Goal: Connect with others: Connect with others

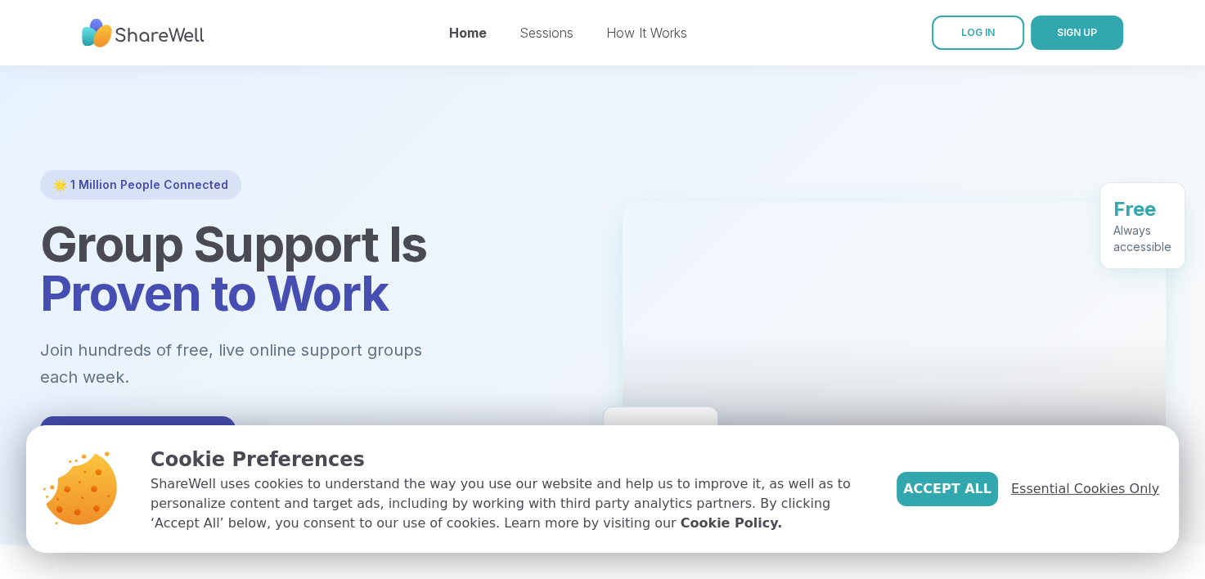
click at [1087, 498] on span "Essential Cookies Only" at bounding box center [1085, 490] width 148 height 20
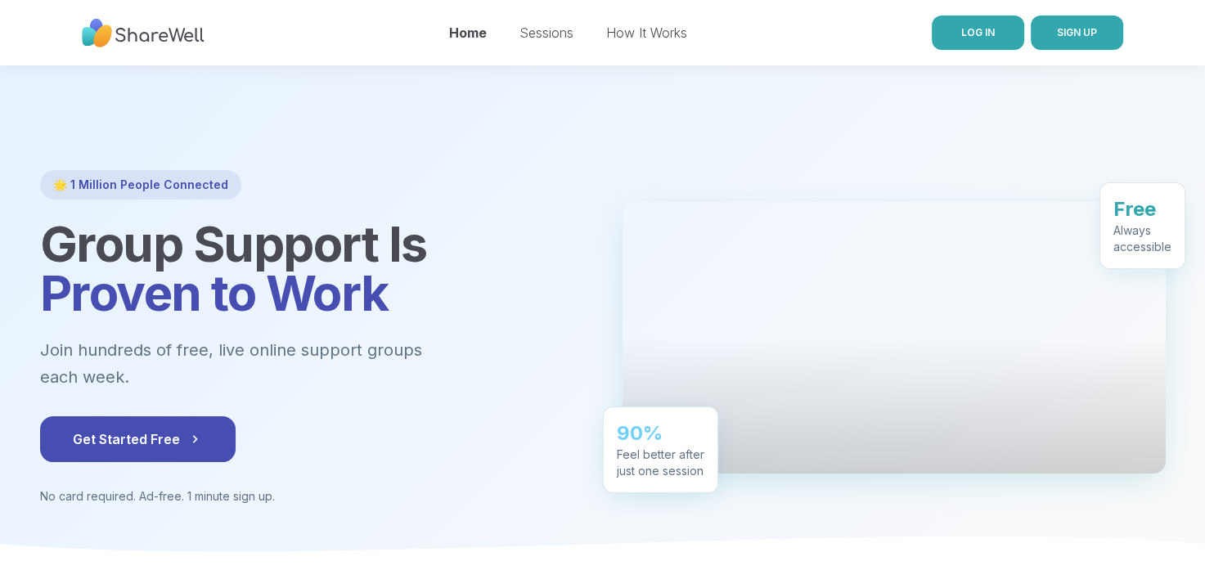
click at [985, 33] on span "LOG IN" at bounding box center [978, 32] width 34 height 12
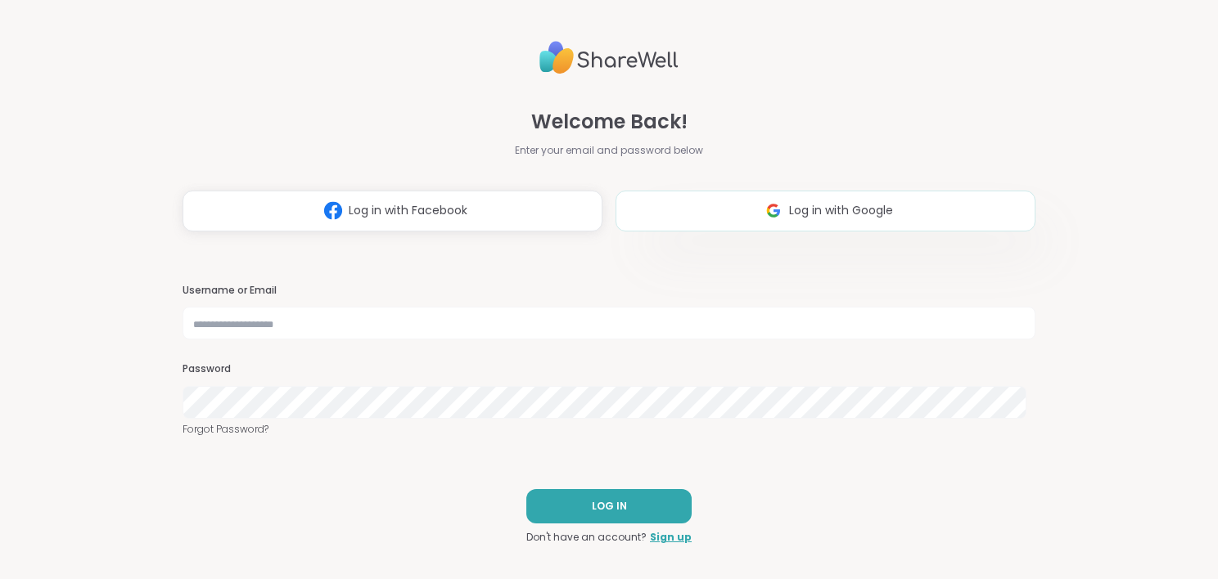
click at [781, 223] on button "Log in with Google" at bounding box center [825, 211] width 420 height 41
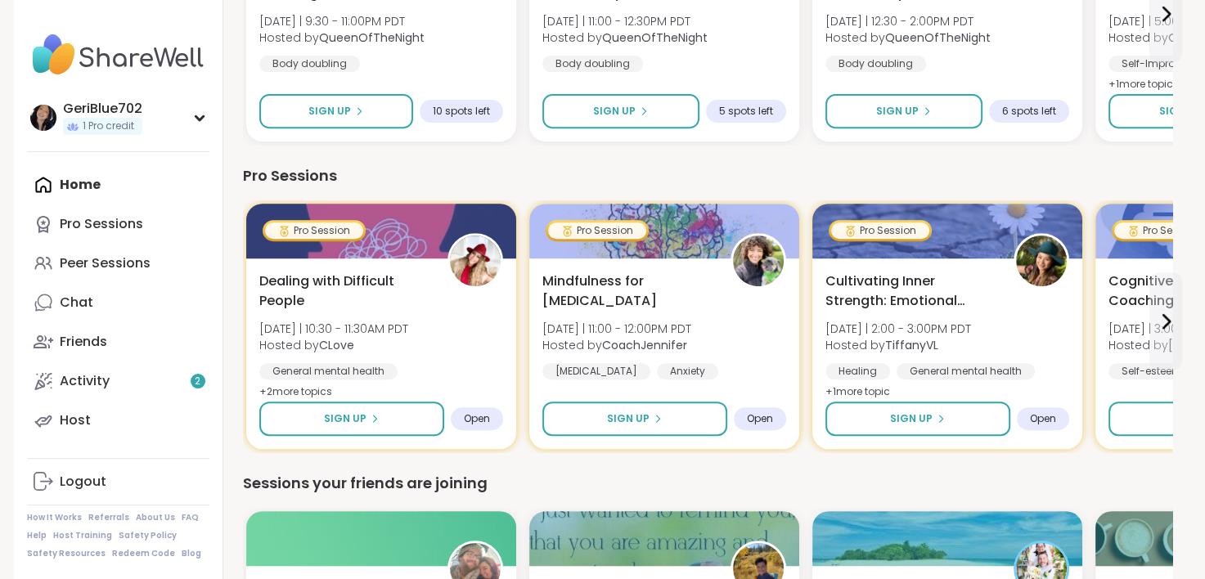
scroll to position [628, 0]
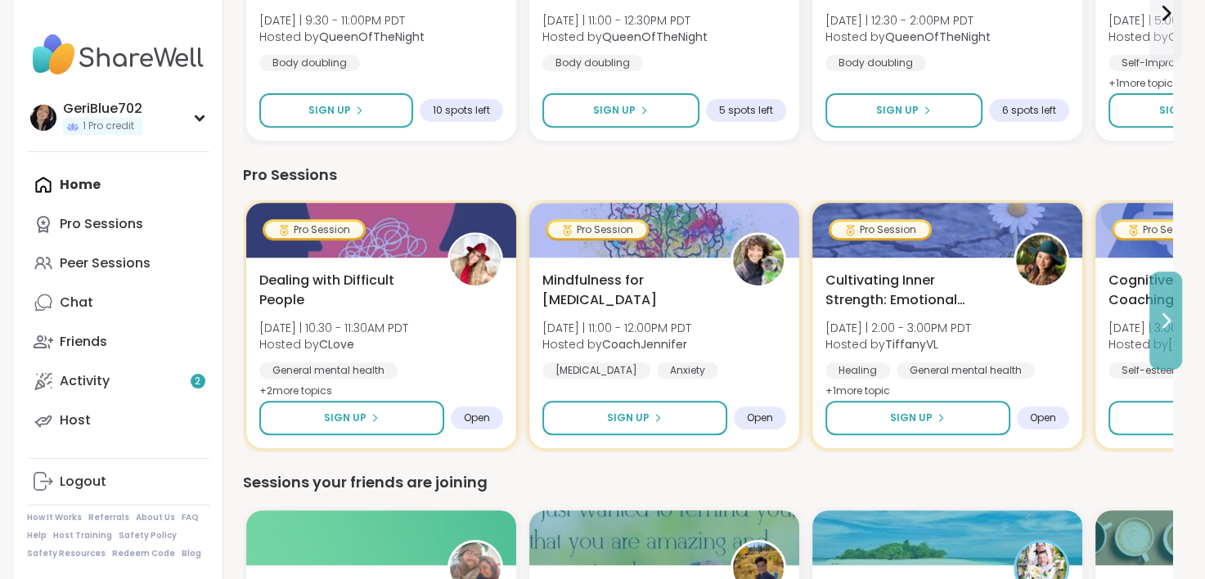
click at [1157, 317] on icon at bounding box center [1166, 321] width 20 height 20
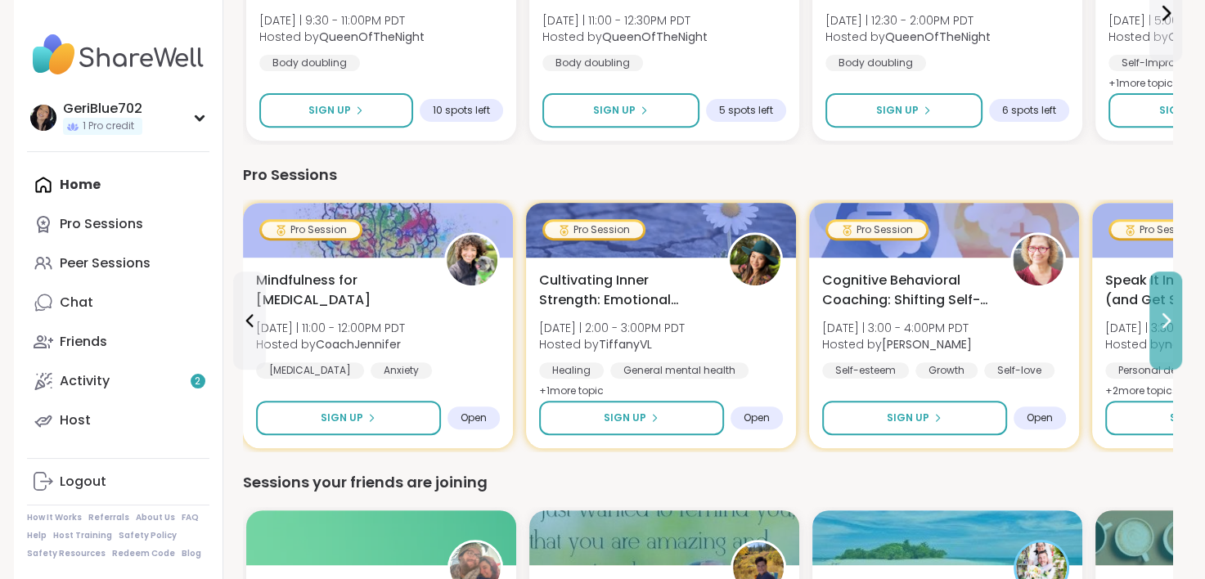
click at [1157, 317] on icon at bounding box center [1166, 321] width 20 height 20
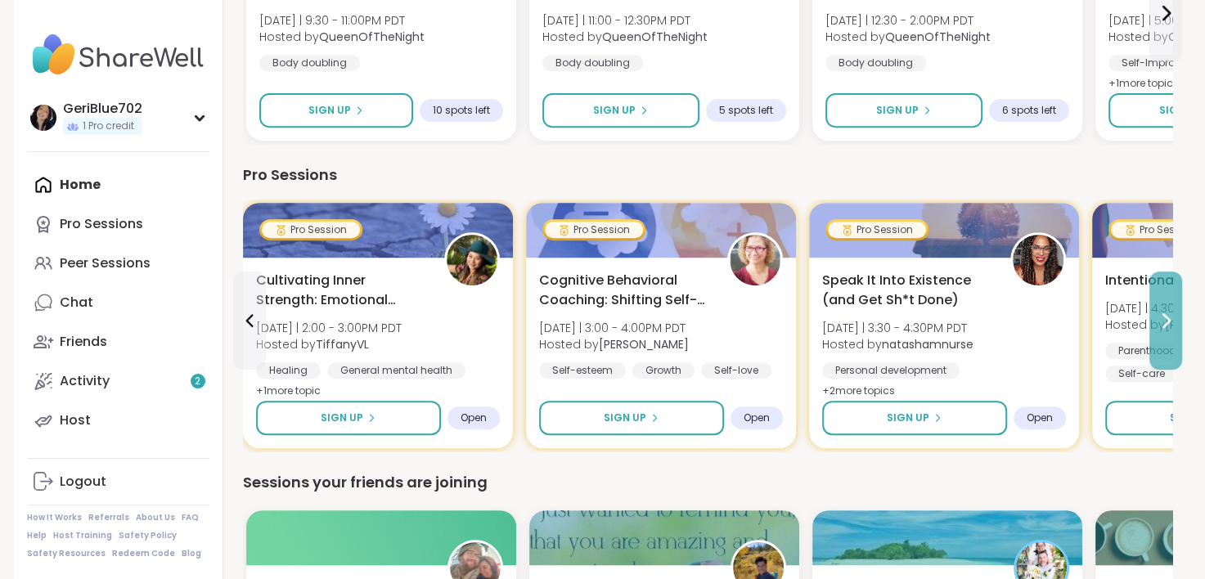
click at [1157, 317] on icon at bounding box center [1166, 321] width 20 height 20
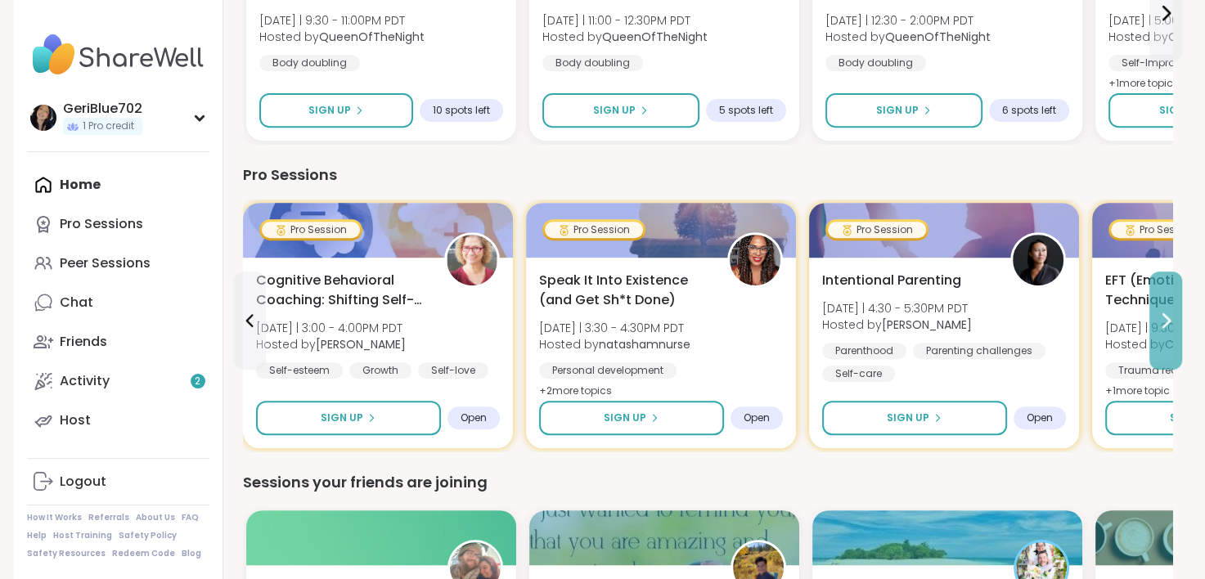
click at [1157, 317] on icon at bounding box center [1166, 321] width 20 height 20
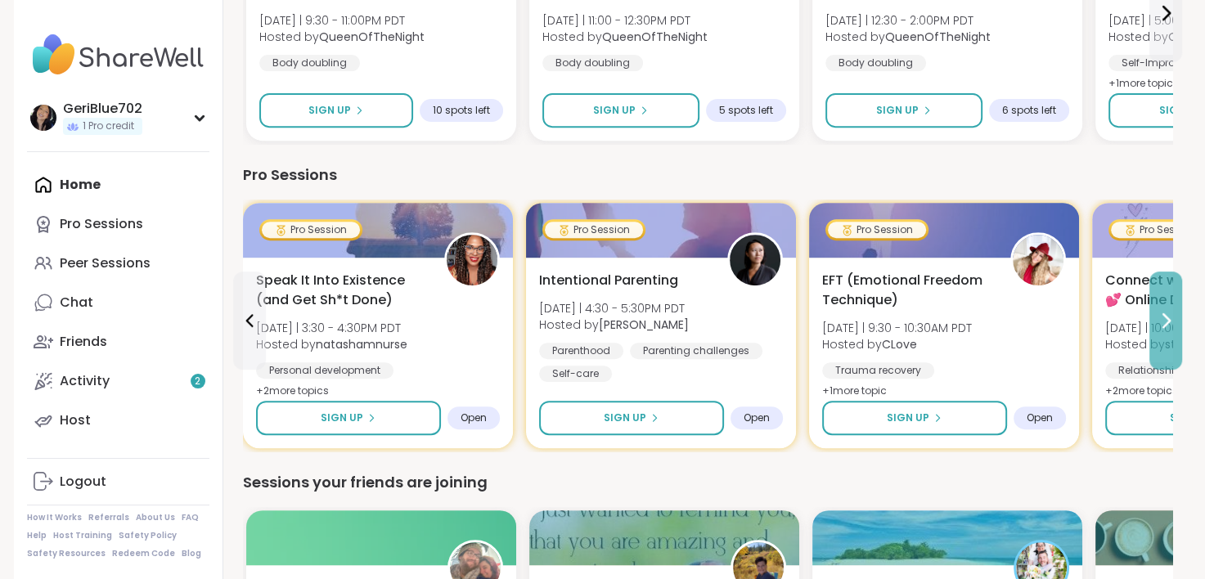
click at [1157, 317] on icon at bounding box center [1166, 321] width 20 height 20
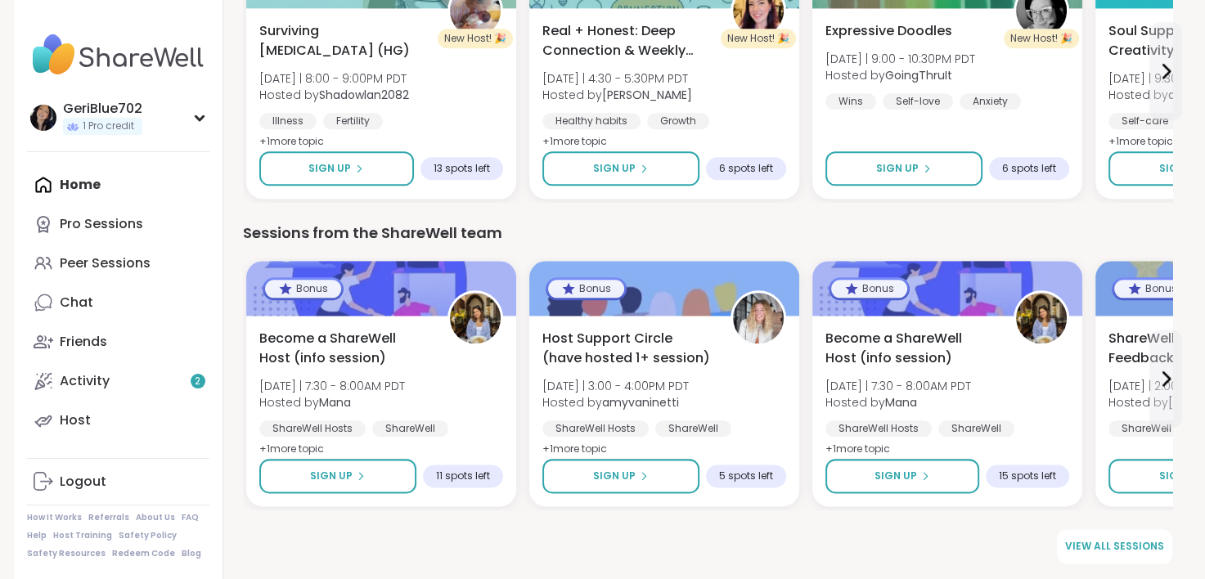
scroll to position [1800, 0]
click at [167, 275] on link "Peer Sessions" at bounding box center [118, 263] width 182 height 39
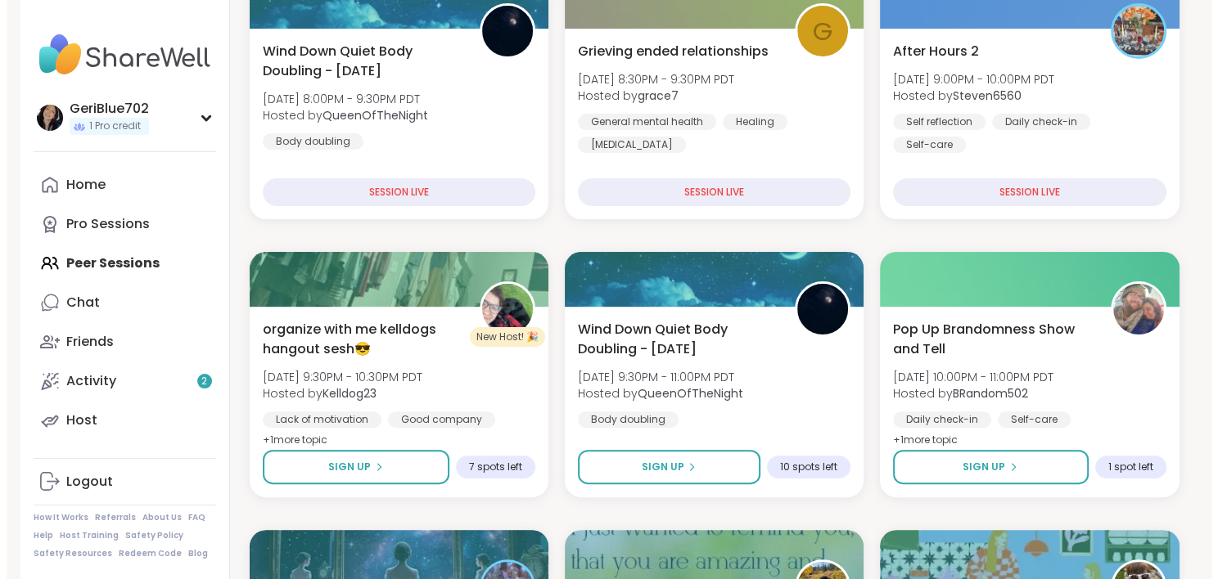
scroll to position [346, 0]
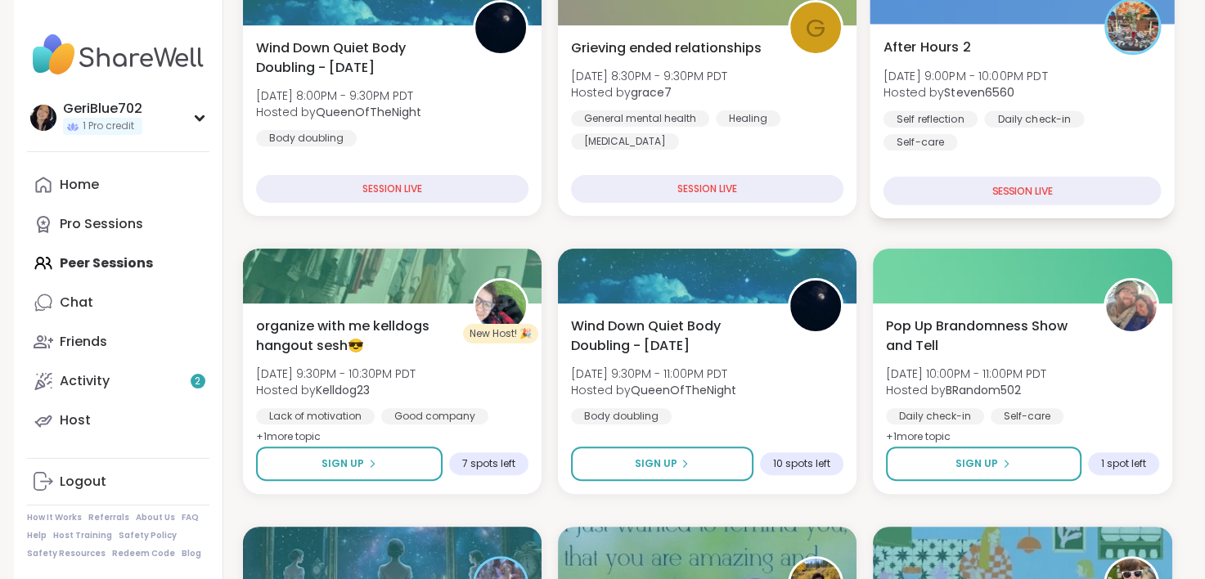
click at [1035, 185] on div "SESSION LIVE" at bounding box center [1023, 191] width 278 height 29
drag, startPoint x: 1035, startPoint y: 185, endPoint x: 989, endPoint y: 118, distance: 81.3
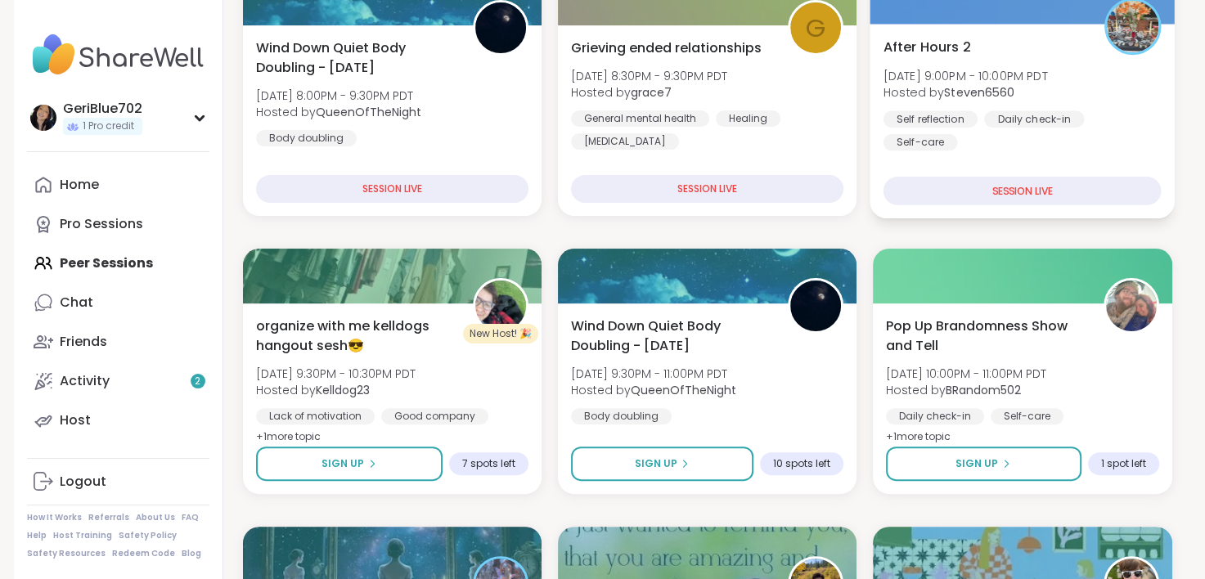
click at [989, 118] on div "Daily check-in" at bounding box center [1034, 118] width 100 height 16
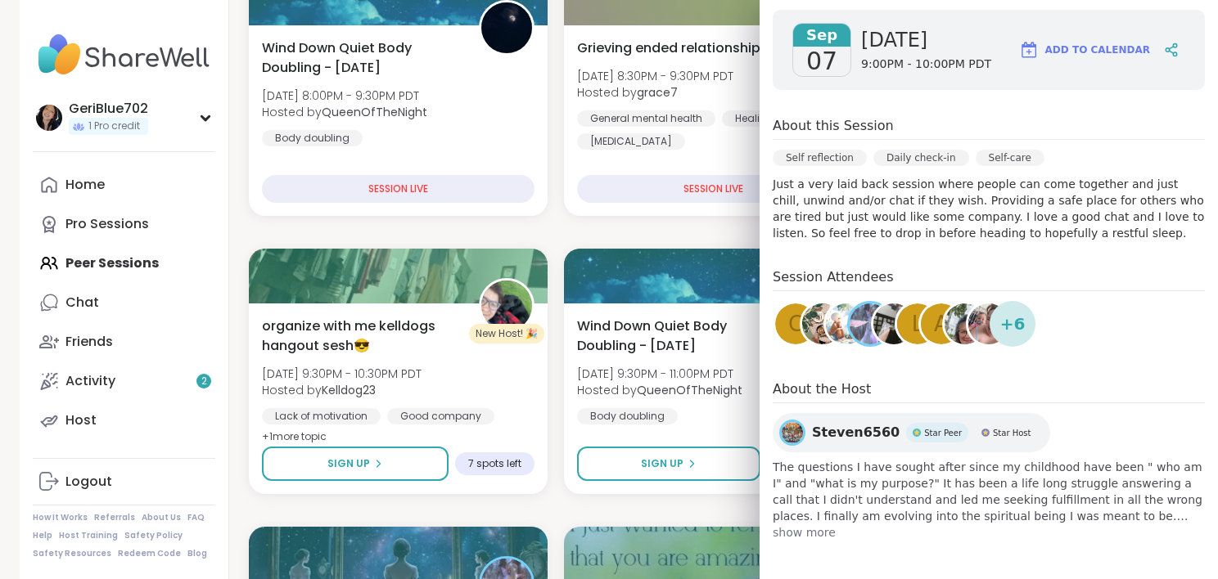
scroll to position [0, 0]
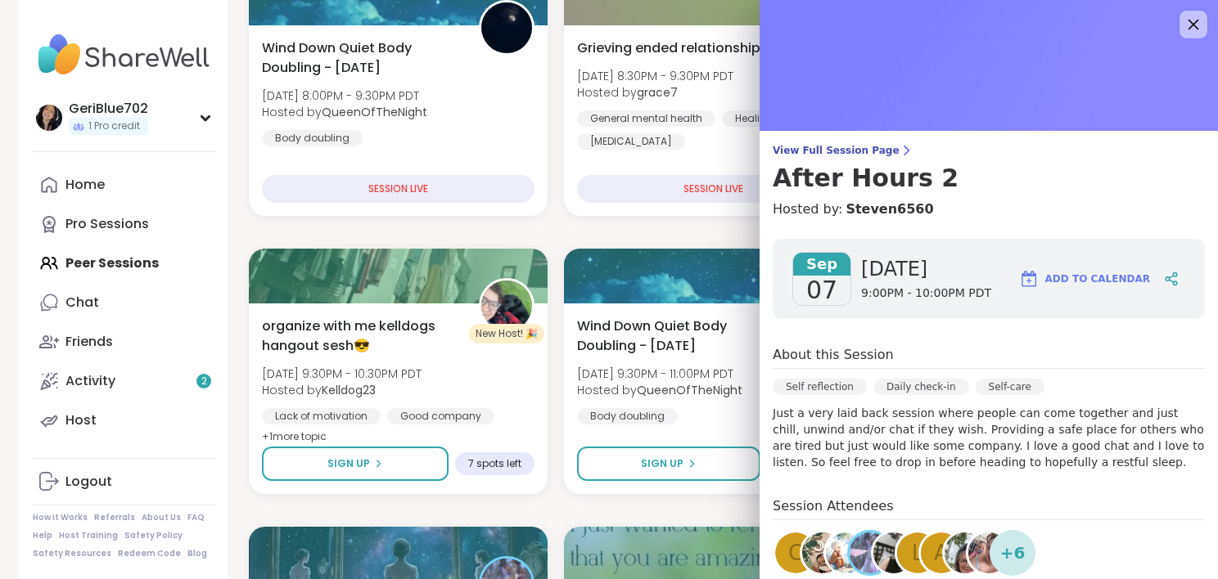
click at [1188, 23] on icon at bounding box center [1193, 25] width 11 height 11
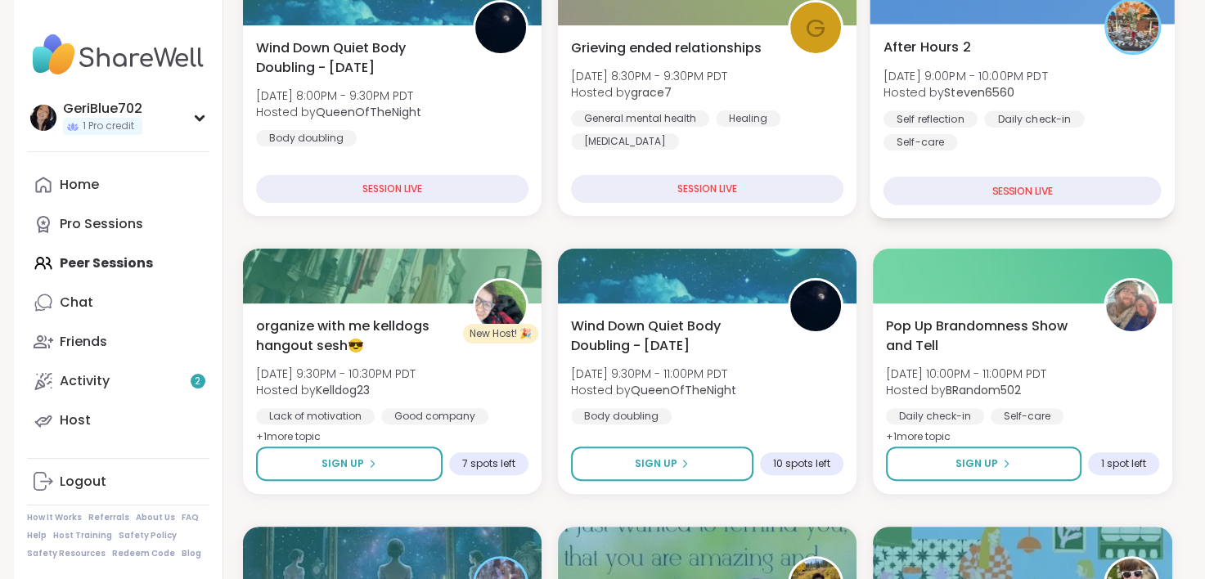
click at [1016, 182] on div "SESSION LIVE" at bounding box center [1023, 191] width 278 height 29
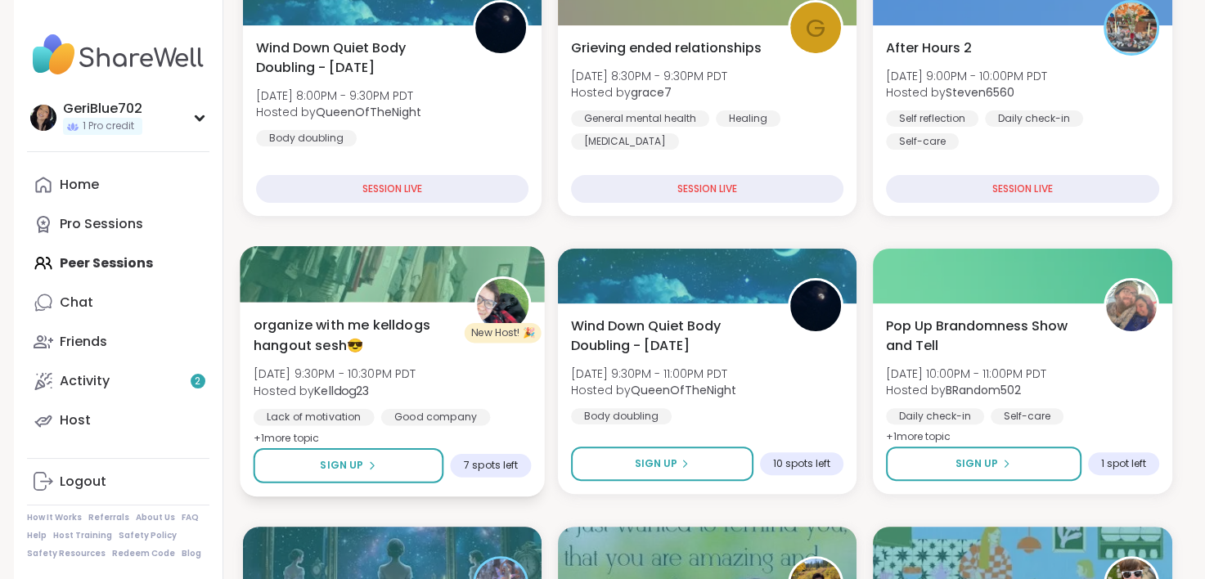
click at [416, 368] on span "[DATE] 9:30PM - 10:30PM PDT" at bounding box center [334, 374] width 163 height 16
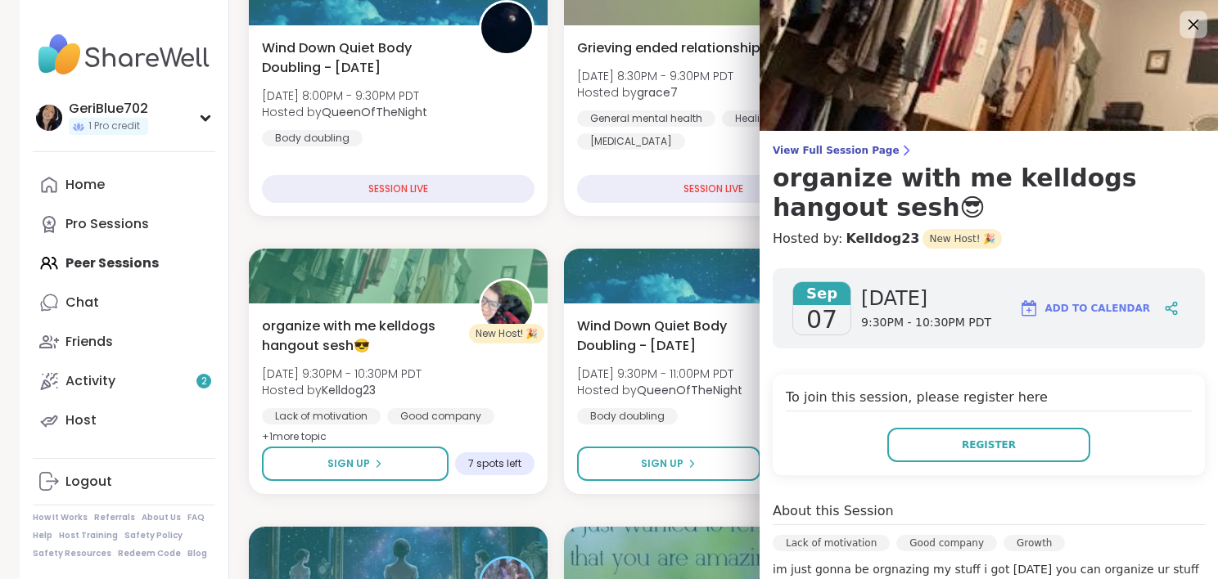
click at [1182, 25] on icon at bounding box center [1192, 24] width 20 height 20
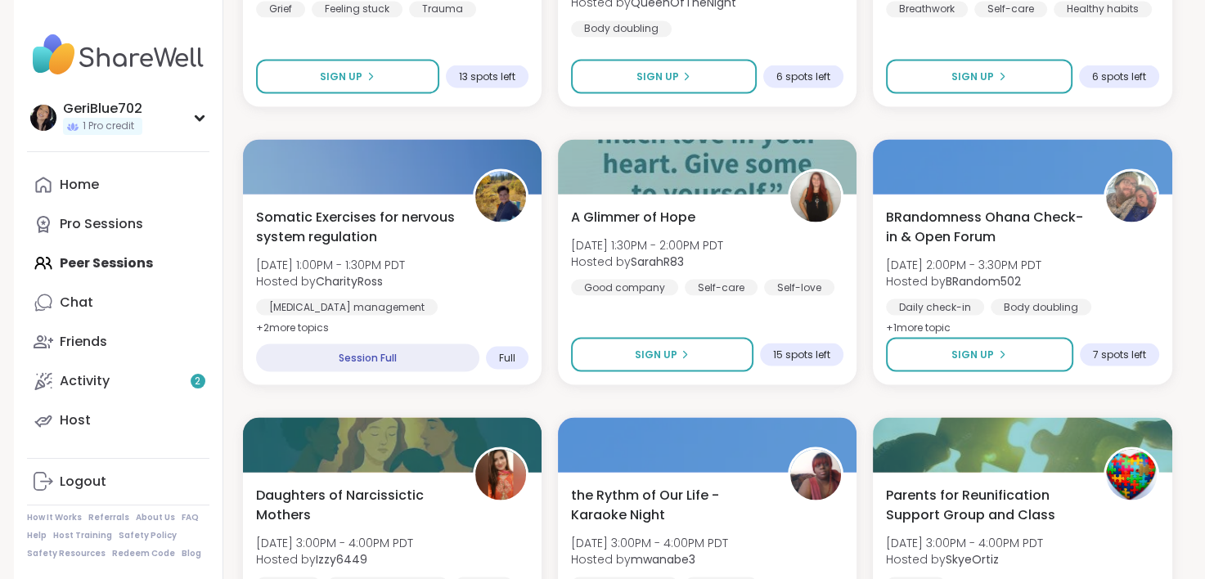
scroll to position [3109, 0]
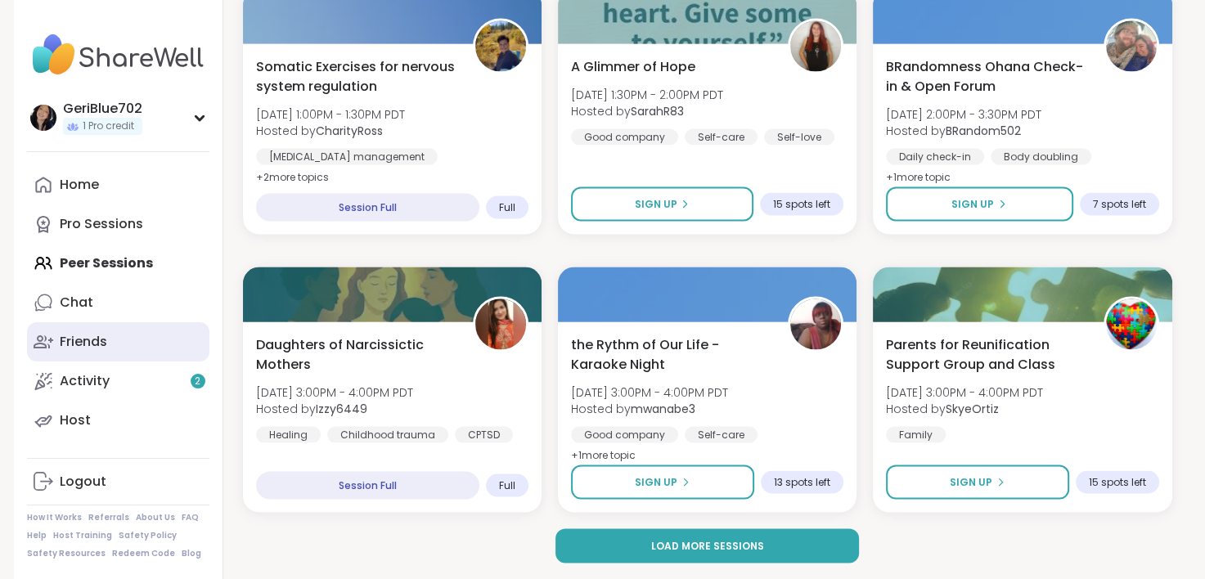
click at [105, 342] on div "Friends" at bounding box center [83, 342] width 47 height 18
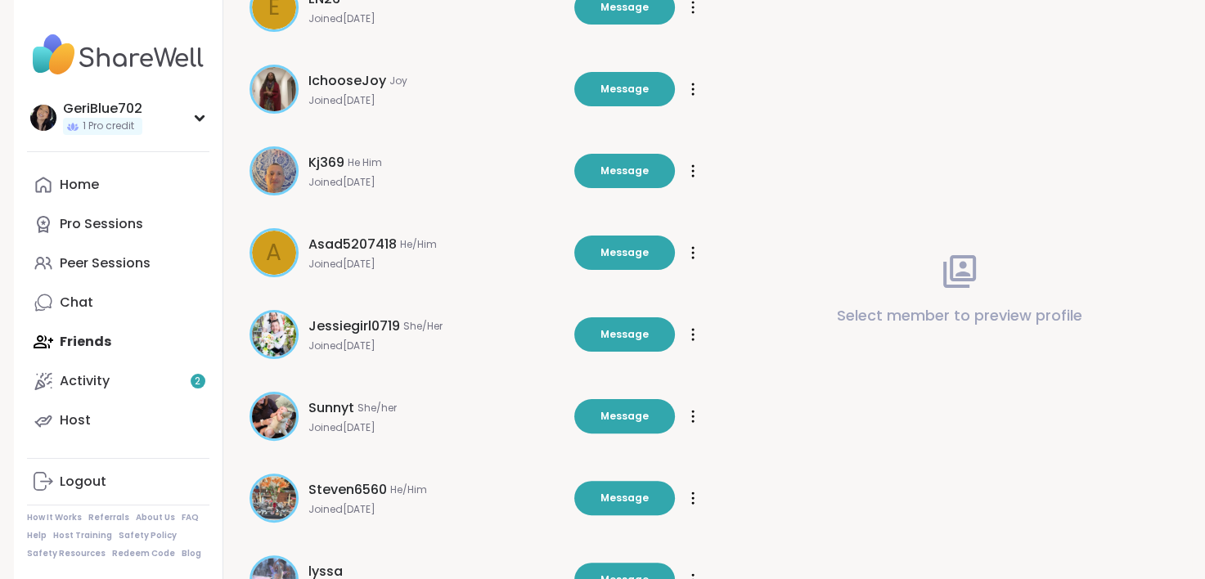
scroll to position [424, 0]
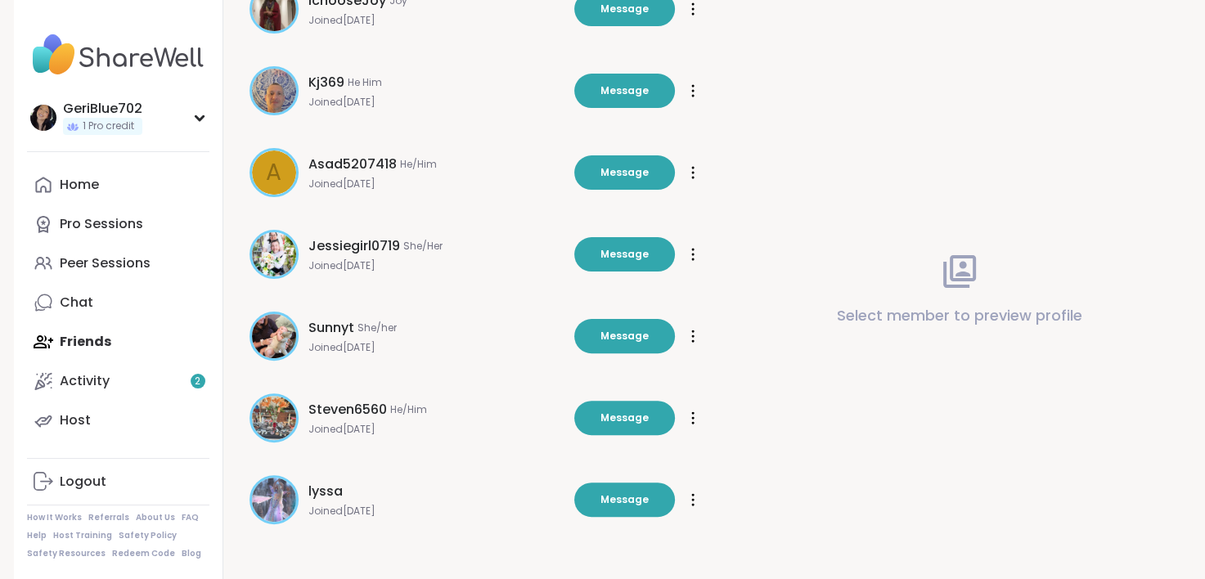
click at [272, 502] on img at bounding box center [274, 500] width 44 height 44
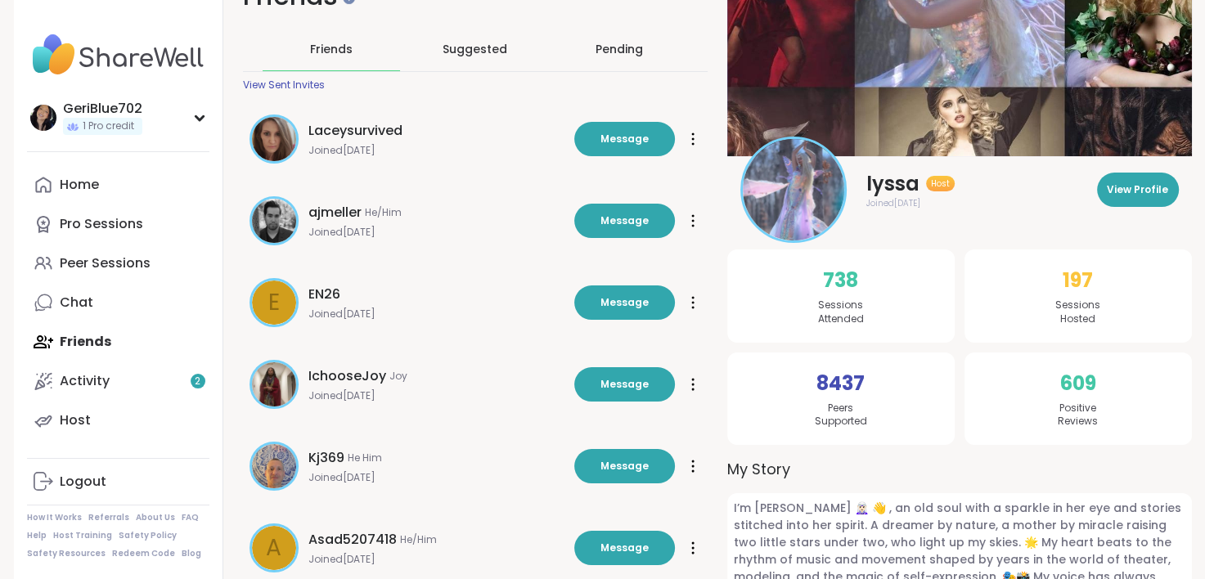
scroll to position [47, 0]
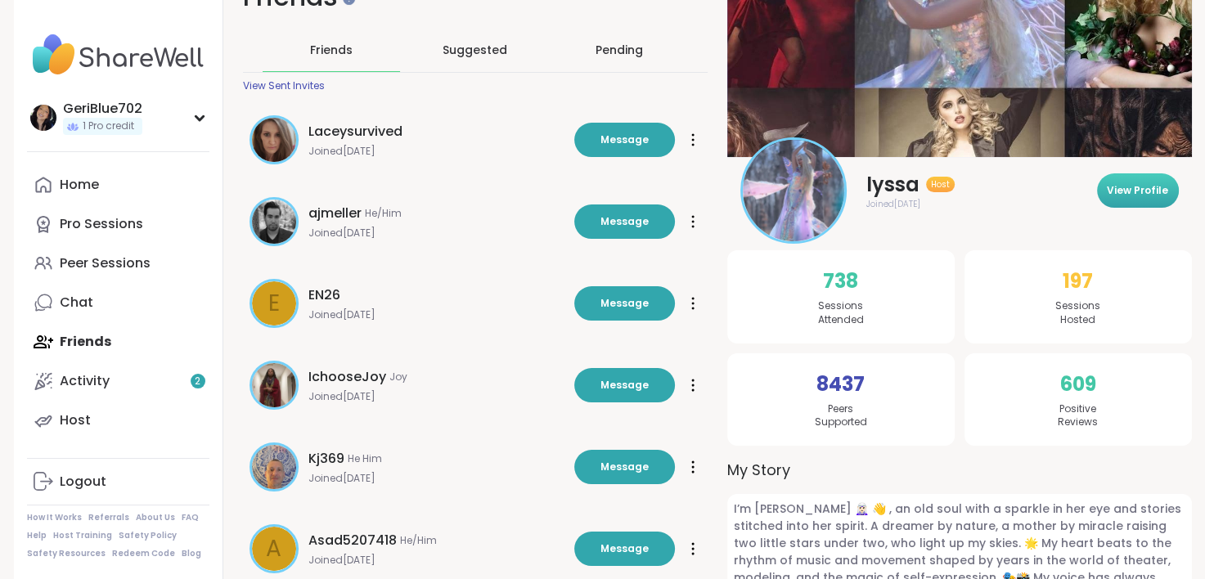
click at [1168, 193] on button "View Profile" at bounding box center [1138, 190] width 82 height 34
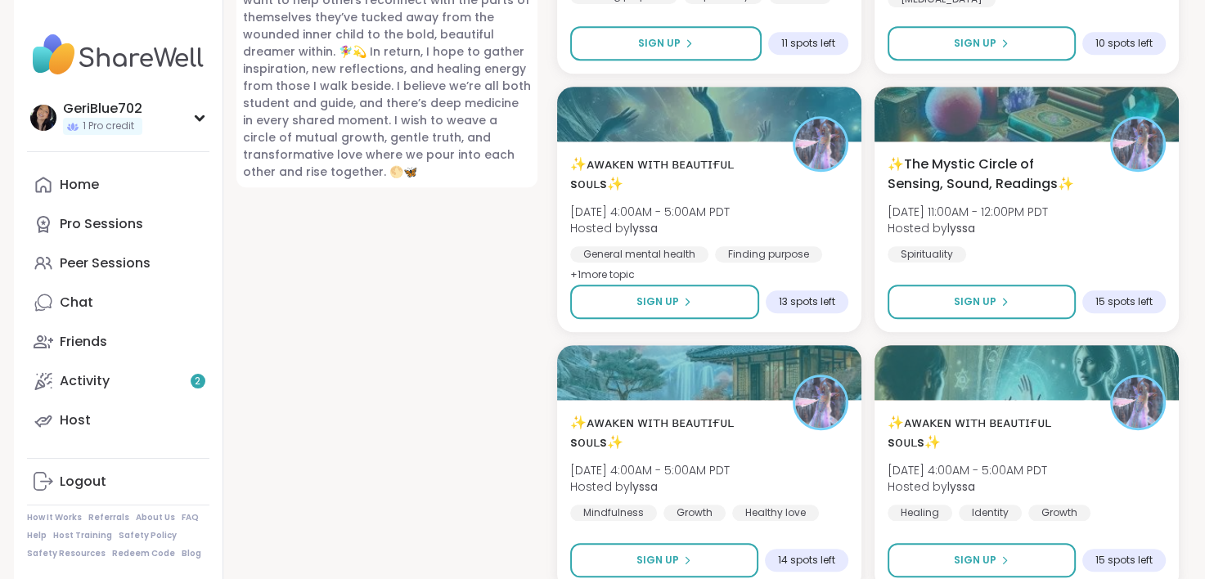
scroll to position [1524, 0]
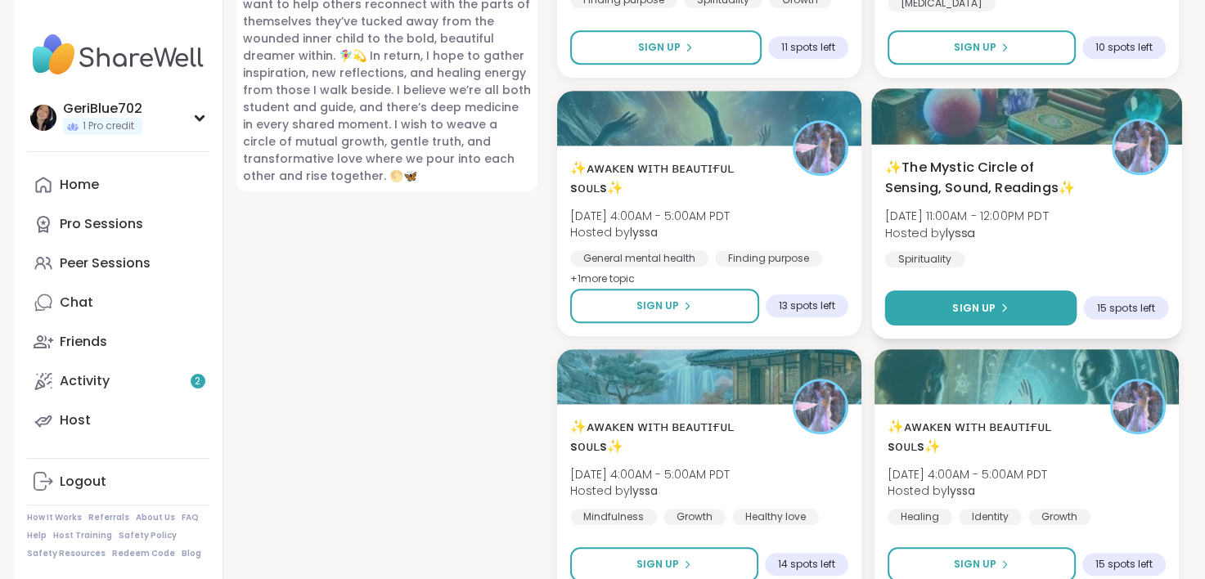
click at [970, 308] on span "Sign Up" at bounding box center [973, 307] width 43 height 15
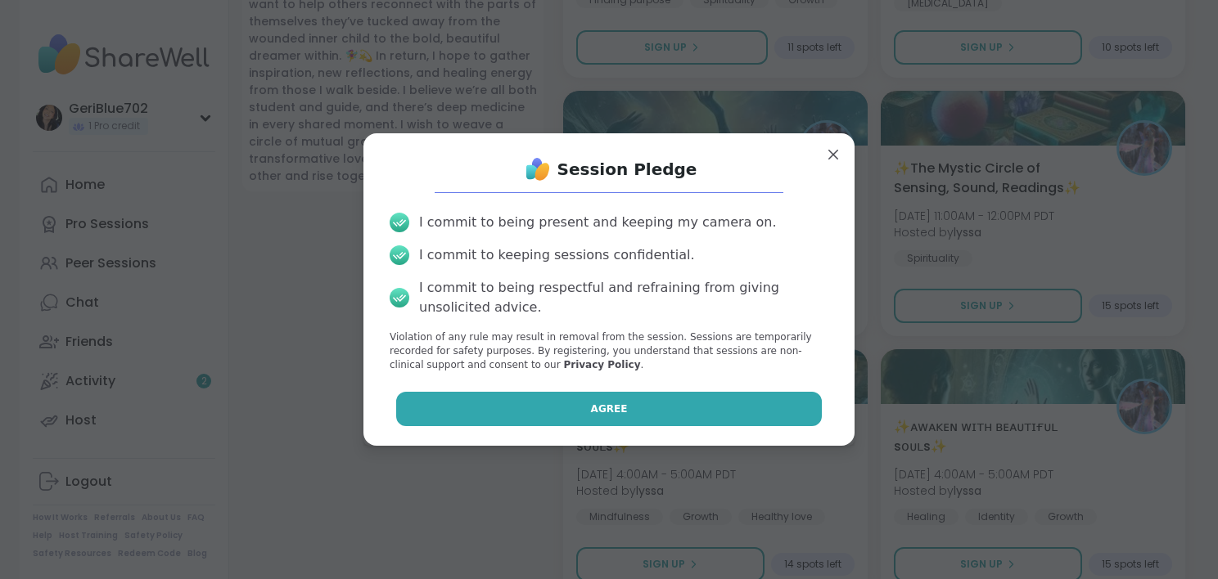
click at [565, 413] on button "Agree" at bounding box center [609, 409] width 426 height 34
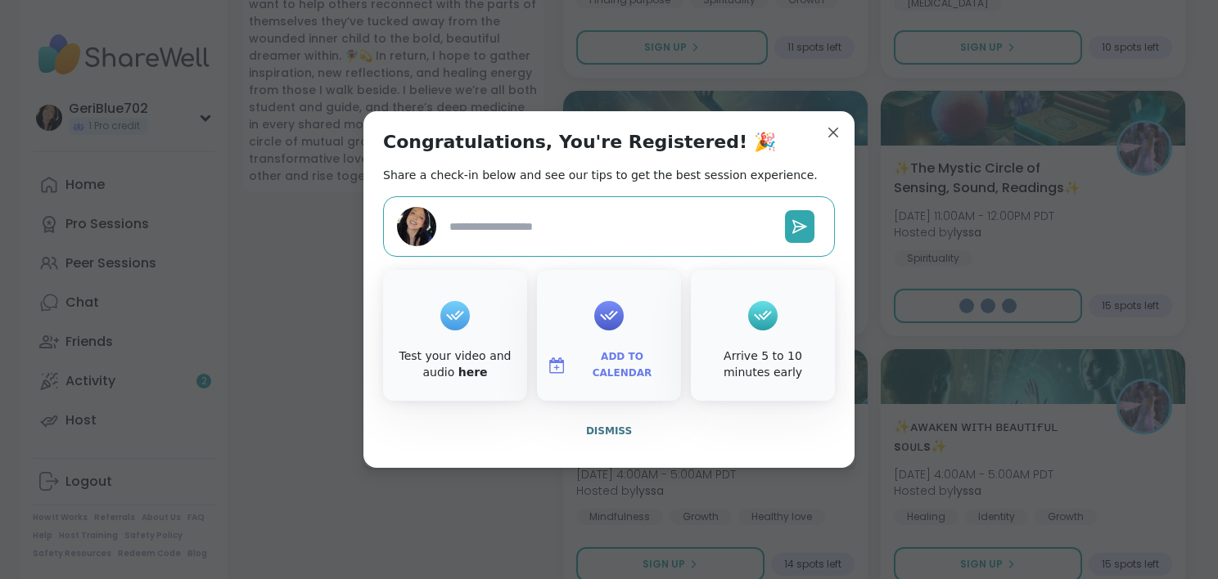
type textarea "*"
